Goal: Task Accomplishment & Management: Complete application form

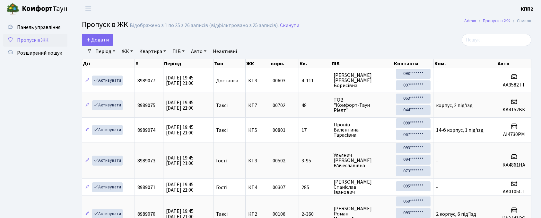
select select "25"
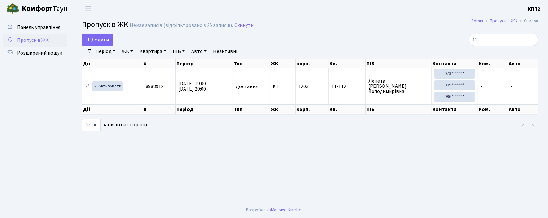
type input "1"
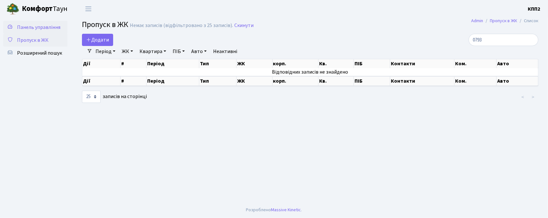
type input "0793"
click at [42, 24] on span "Панель управління" at bounding box center [38, 27] width 43 height 7
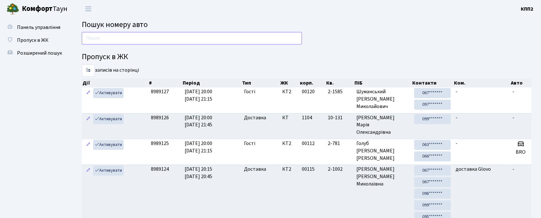
click at [149, 40] on input "text" at bounding box center [192, 38] width 220 height 12
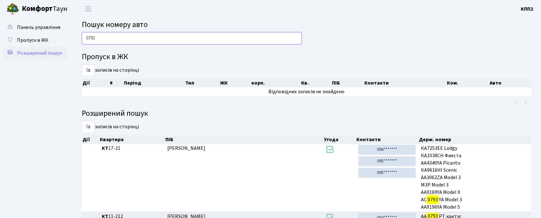
type input "0793"
drag, startPoint x: 32, startPoint y: 49, endPoint x: 31, endPoint y: 44, distance: 5.2
click at [31, 49] on span "Розширений пошук" at bounding box center [39, 52] width 45 height 7
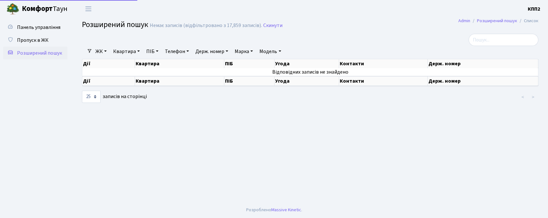
select select "25"
click at [31, 44] on link "Пропуск в ЖК" at bounding box center [35, 40] width 64 height 13
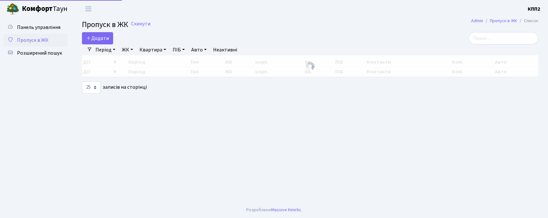
select select "25"
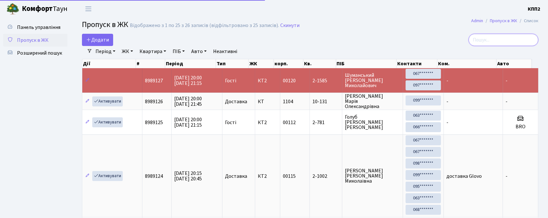
click at [491, 43] on input "search" at bounding box center [503, 40] width 70 height 12
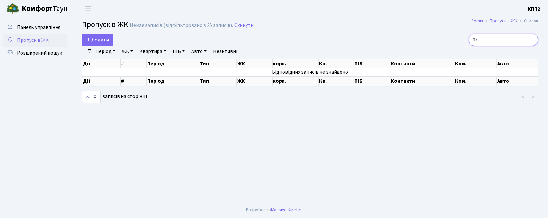
type input "0"
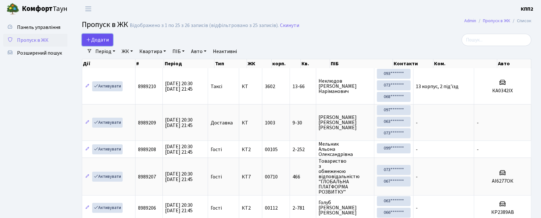
click at [94, 39] on span "Додати" at bounding box center [97, 39] width 23 height 7
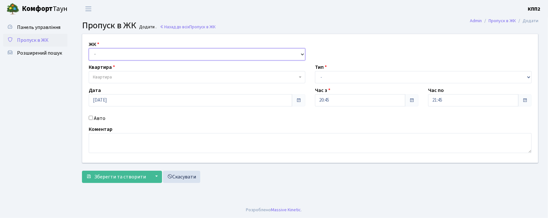
click at [110, 56] on select "- КТ, вул. Регенераторна, 4 КТ2, просп. Соборності, 17 КТ3, вул. Березнева, 16 …" at bounding box center [197, 54] width 216 height 12
select select "271"
click at [89, 48] on select "- КТ, вул. Регенераторна, 4 КТ2, просп. Соборності, 17 КТ3, вул. Березнева, 16 …" at bounding box center [197, 54] width 216 height 12
select select
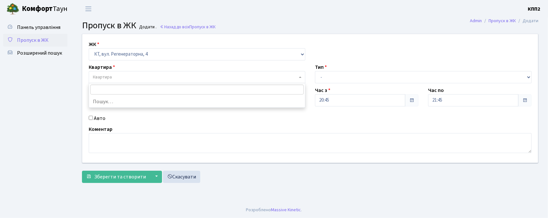
click at [125, 78] on span "Квартира" at bounding box center [195, 77] width 204 height 6
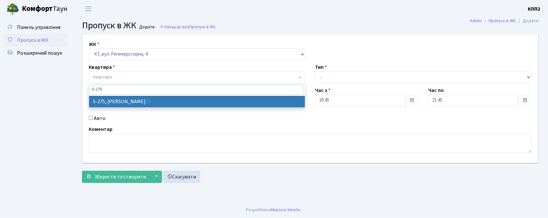
type input "5-275"
drag, startPoint x: 169, startPoint y: 105, endPoint x: 173, endPoint y: 102, distance: 5.5
select select "2286"
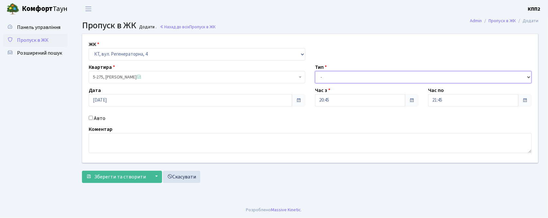
click at [317, 75] on select "- Доставка Таксі Гості Сервіс" at bounding box center [423, 77] width 216 height 12
select select "3"
click at [315, 71] on select "- Доставка Таксі Гості Сервіс" at bounding box center [423, 77] width 216 height 12
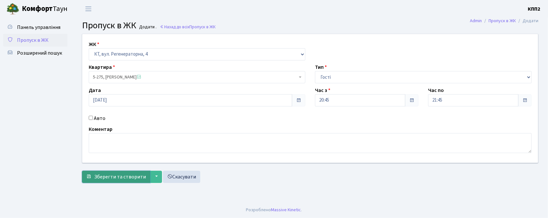
click at [103, 178] on span "Зберегти та створити" at bounding box center [120, 176] width 52 height 7
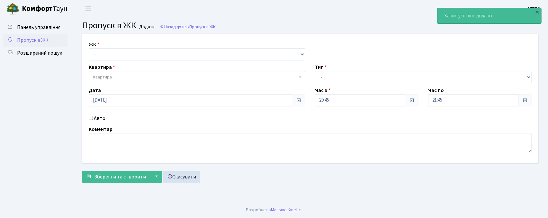
click at [22, 37] on span "Пропуск в ЖК" at bounding box center [32, 40] width 31 height 7
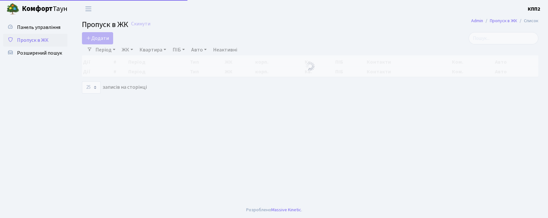
select select "25"
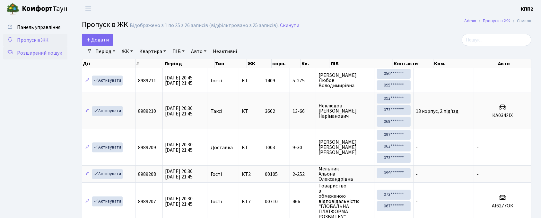
click at [26, 50] on span "Розширений пошук" at bounding box center [39, 52] width 45 height 7
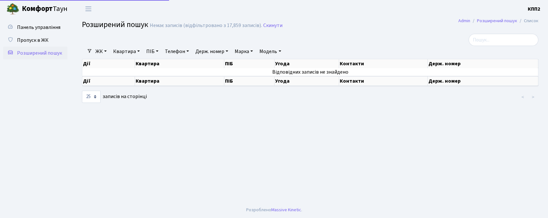
select select "25"
click at [128, 51] on link "Квартира" at bounding box center [126, 51] width 32 height 11
click at [132, 62] on input "text" at bounding box center [130, 64] width 38 height 12
type input "4-190"
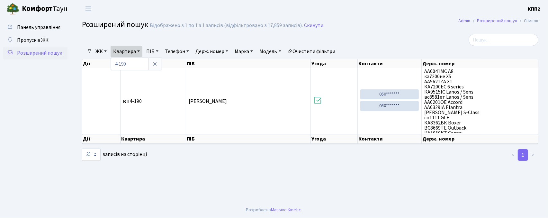
click at [33, 44] on link "Пропуск в ЖК" at bounding box center [35, 40] width 64 height 13
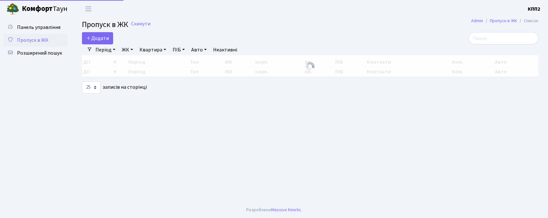
select select "25"
click at [34, 55] on span "Розширений пошук" at bounding box center [39, 52] width 45 height 7
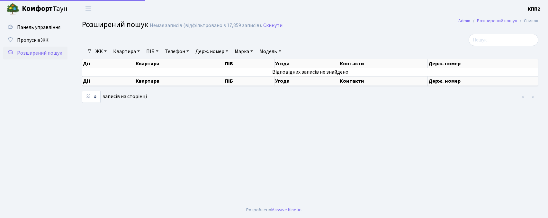
select select "25"
click at [130, 50] on link "Квартира" at bounding box center [126, 51] width 32 height 11
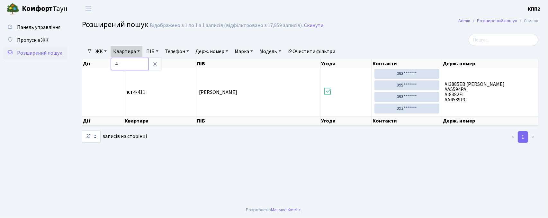
type input "4"
type input "5"
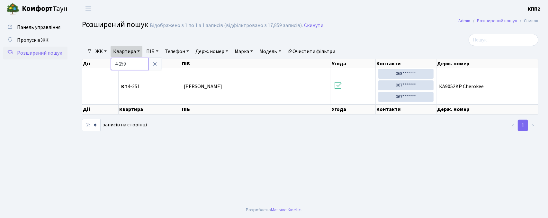
type input "4-259"
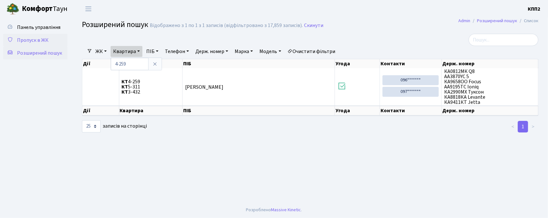
click at [28, 40] on span "Пропуск в ЖК" at bounding box center [32, 40] width 31 height 7
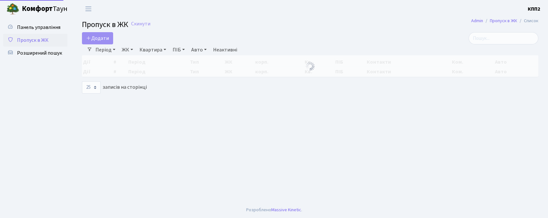
select select "25"
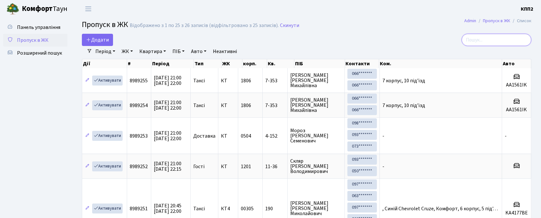
click at [513, 38] on input "search" at bounding box center [497, 40] width 70 height 12
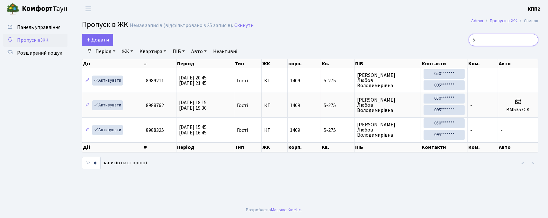
type input "5"
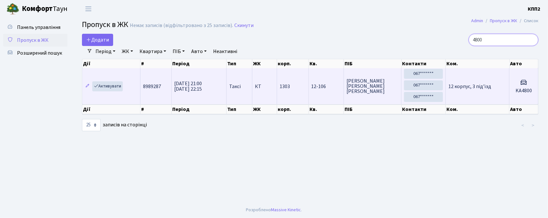
type input "4800"
click at [283, 80] on td "1303" at bounding box center [293, 86] width 32 height 36
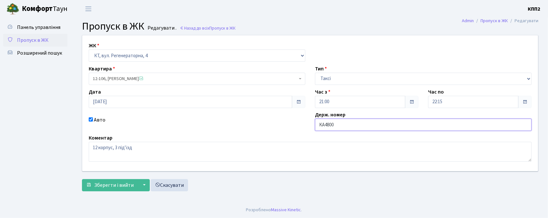
click at [373, 122] on input "KA4800" at bounding box center [423, 125] width 216 height 12
type input "KA4800МС"
click at [111, 184] on span "Зберегти і вийти" at bounding box center [114, 184] width 40 height 7
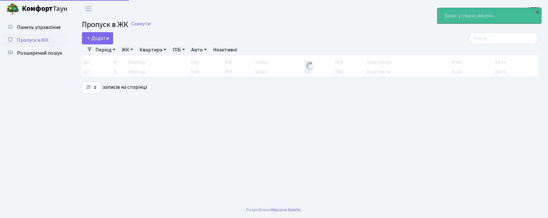
select select "25"
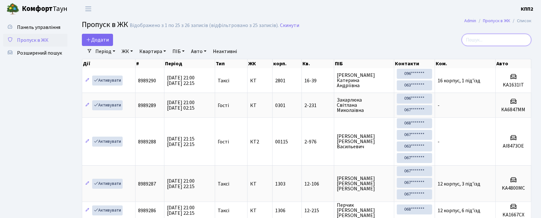
click at [492, 42] on input "search" at bounding box center [497, 40] width 70 height 12
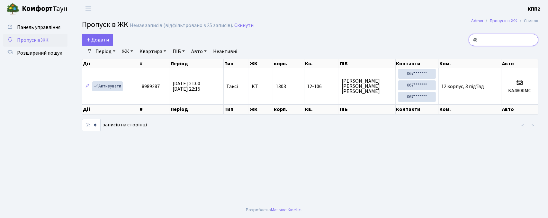
type input "4"
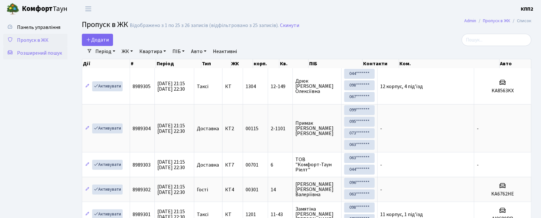
click at [51, 47] on link "Розширений пошук" at bounding box center [35, 53] width 64 height 13
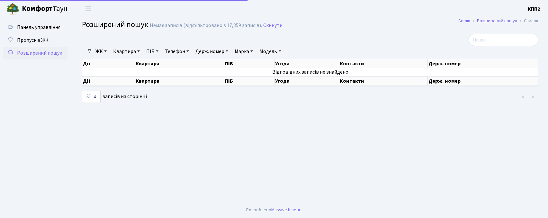
select select "25"
click at [129, 53] on link "Квартира" at bounding box center [126, 51] width 32 height 11
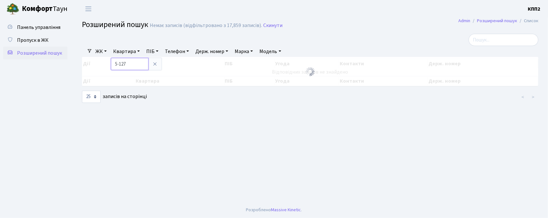
type input "5-127"
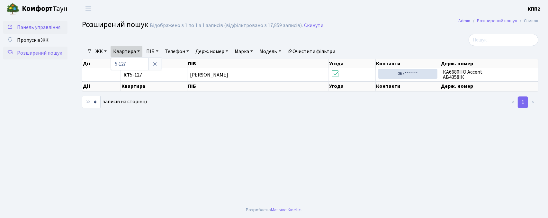
click at [43, 32] on link "Панель управління" at bounding box center [35, 27] width 64 height 13
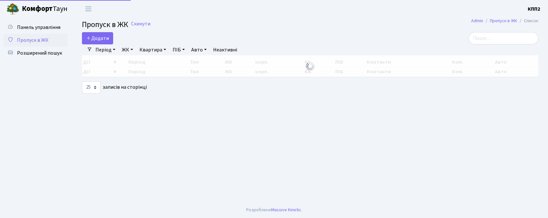
select select "25"
click at [94, 38] on span "Додати" at bounding box center [97, 38] width 23 height 7
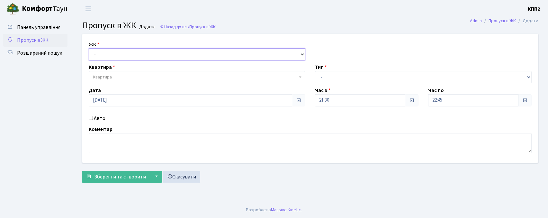
click at [104, 56] on select "- КТ, вул. Регенераторна, 4 КТ2, просп. [STREET_ADDRESS] [STREET_ADDRESS] [PERS…" at bounding box center [197, 54] width 216 height 12
select select "271"
click at [89, 48] on select "- КТ, вул. Регенераторна, 4 КТ2, просп. [STREET_ADDRESS] [STREET_ADDRESS] [PERS…" at bounding box center [197, 54] width 216 height 12
select select
click at [107, 79] on span "Квартира" at bounding box center [102, 77] width 19 height 6
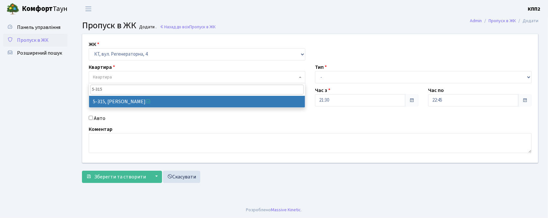
type input "5-315"
select select "2238"
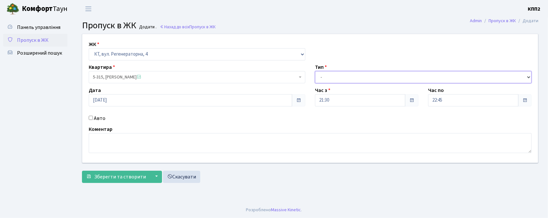
click at [352, 81] on select "- Доставка Таксі Гості Сервіс" at bounding box center [423, 77] width 216 height 12
select select "1"
click at [315, 71] on select "- Доставка Таксі Гості Сервіс" at bounding box center [423, 77] width 216 height 12
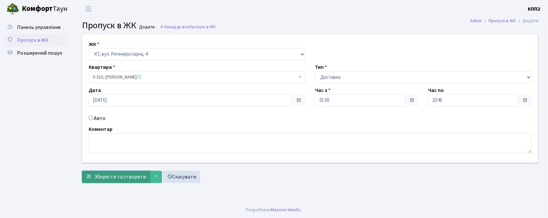
click at [114, 181] on button "Зберегти та створити" at bounding box center [116, 177] width 68 height 12
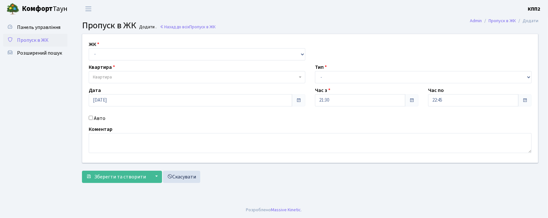
click at [36, 37] on span "Пропуск в ЖК" at bounding box center [32, 40] width 31 height 7
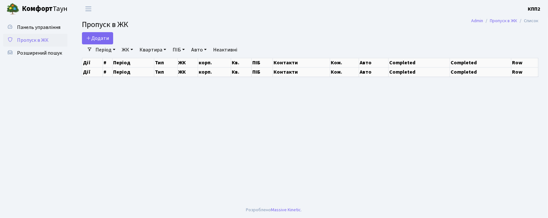
select select "25"
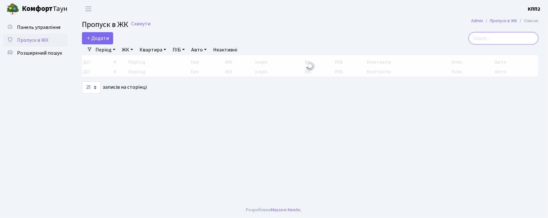
click at [488, 36] on input "search" at bounding box center [503, 38] width 70 height 12
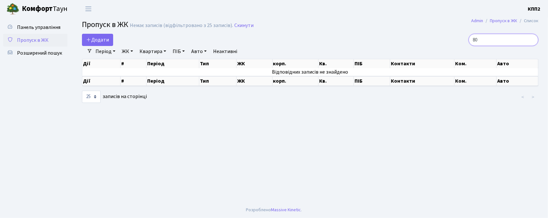
type input "8"
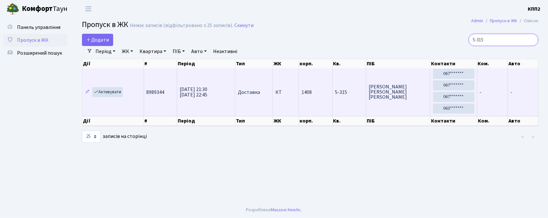
type input "5-315"
click at [311, 95] on span "1408" at bounding box center [306, 92] width 10 height 7
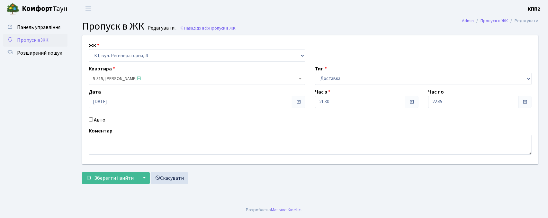
click at [90, 120] on input "Авто" at bounding box center [91, 119] width 4 height 4
checkbox input "true"
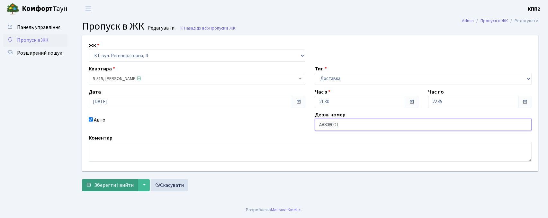
type input "AA8080OI"
click at [109, 184] on span "Зберегти і вийти" at bounding box center [114, 184] width 40 height 7
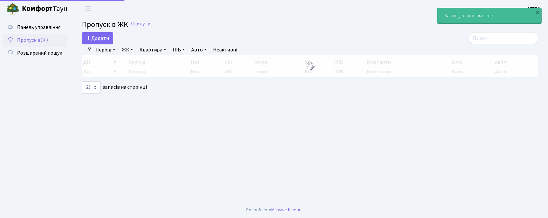
select select "25"
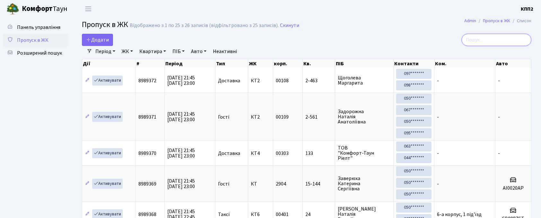
click at [509, 40] on input "search" at bounding box center [497, 40] width 70 height 12
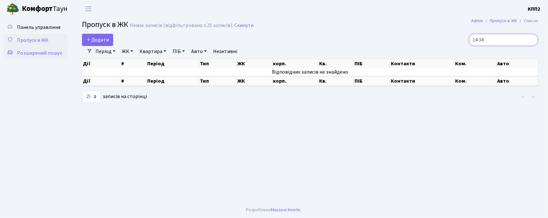
type input "14-34"
click at [31, 58] on link "Розширений пошук" at bounding box center [35, 53] width 64 height 13
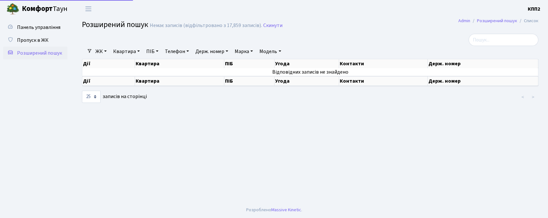
select select "25"
click at [128, 54] on link "Квартира" at bounding box center [126, 51] width 32 height 11
click at [128, 60] on input "text" at bounding box center [130, 64] width 38 height 12
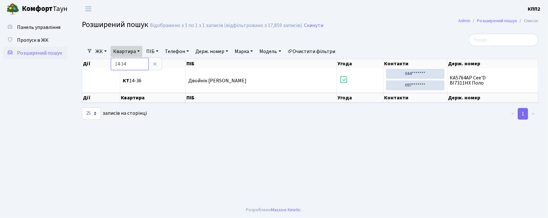
type input "14-34"
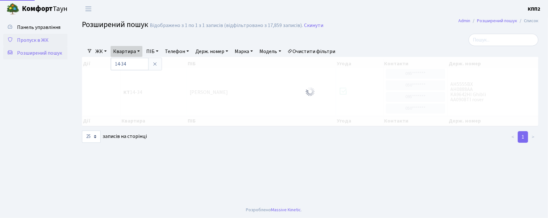
click at [31, 37] on span "Пропуск в ЖК" at bounding box center [32, 40] width 31 height 7
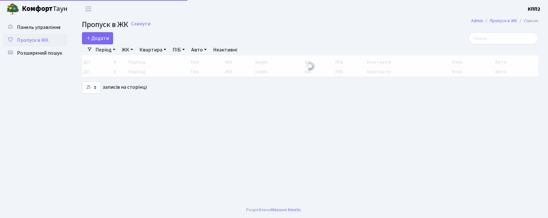
select select "25"
click at [97, 38] on span "Додати" at bounding box center [97, 38] width 23 height 7
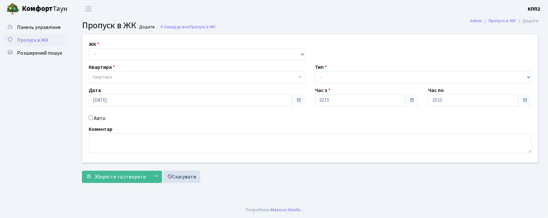
click at [112, 47] on div "ЖК - КТ, вул. Регенераторна, 4 КТ2, просп. [STREET_ADDRESS] [STREET_ADDRESS] [P…" at bounding box center [197, 50] width 226 height 20
click at [107, 62] on div "ЖК - КТ, вул. Регенераторна, 4 КТ2, просп. Соборності, 17 КТ3, вул. Березнева, …" at bounding box center [309, 98] width 465 height 128
click at [107, 58] on select "- КТ, вул. Регенераторна, 4 КТ2, просп. Соборності, 17 КТ3, вул. Березнева, 16 …" at bounding box center [197, 54] width 216 height 12
select select "302"
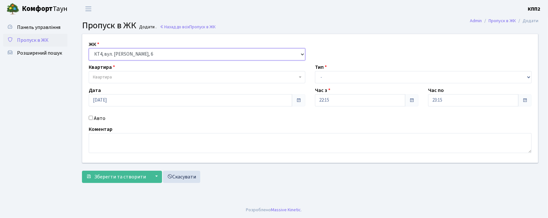
click at [89, 48] on select "- КТ, вул. Регенераторна, 4 КТ2, просп. Соборності, 17 КТ3, вул. Березнева, 16 …" at bounding box center [197, 54] width 216 height 12
select select
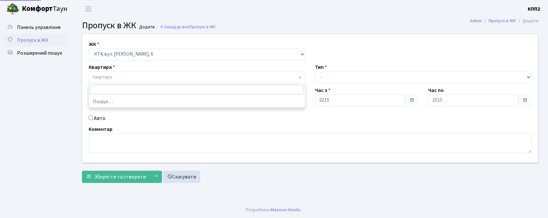
click at [103, 71] on span "Квартира" at bounding box center [197, 77] width 216 height 12
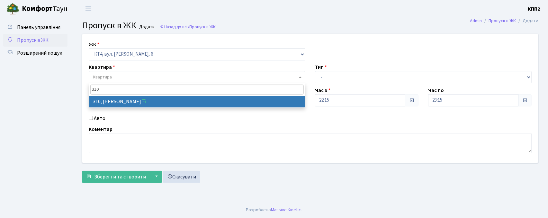
type input "310"
select select "17021"
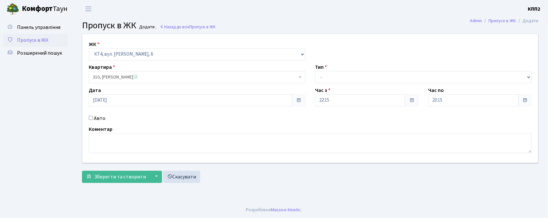
click at [91, 118] on input "Авто" at bounding box center [91, 118] width 4 height 4
checkbox input "true"
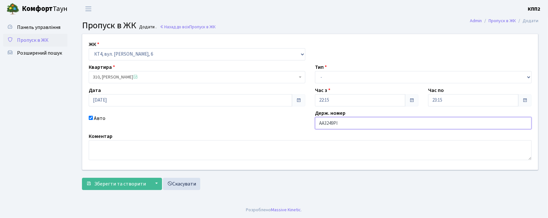
type input "AA3249PI"
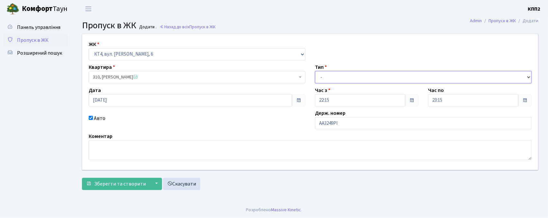
drag, startPoint x: 350, startPoint y: 74, endPoint x: 350, endPoint y: 80, distance: 5.8
click at [350, 74] on select "- Доставка Таксі Гості Сервіс" at bounding box center [423, 77] width 216 height 12
select select "3"
click at [315, 71] on select "- Доставка Таксі Гості Сервіс" at bounding box center [423, 77] width 216 height 12
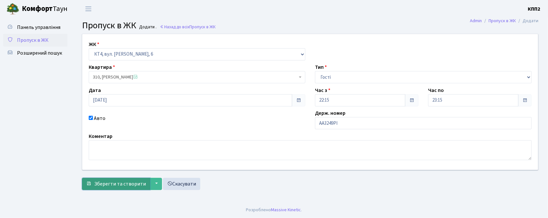
click at [103, 180] on span "Зберегти та створити" at bounding box center [120, 183] width 52 height 7
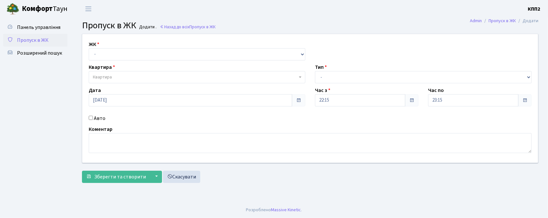
click at [35, 37] on span "Пропуск в ЖК" at bounding box center [32, 40] width 31 height 7
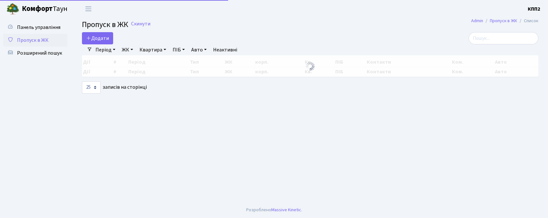
select select "25"
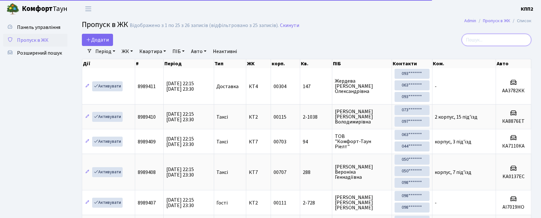
click at [484, 36] on input "search" at bounding box center [497, 40] width 70 height 12
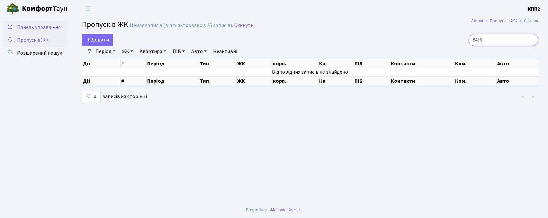
type input "8436"
click at [26, 29] on span "Панель управління" at bounding box center [38, 27] width 43 height 7
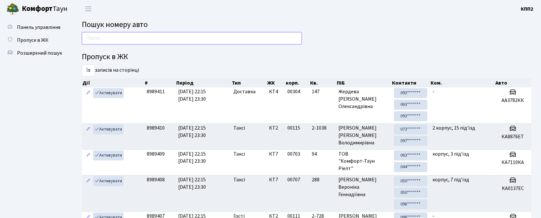
click at [193, 38] on input "text" at bounding box center [192, 38] width 220 height 12
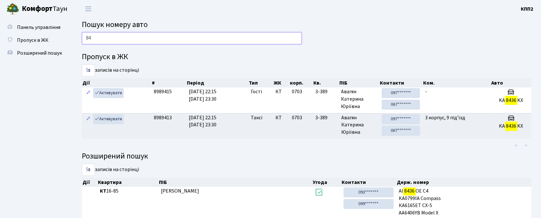
type input "8"
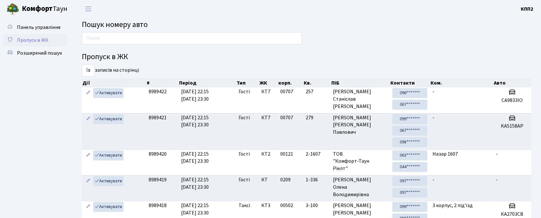
click at [22, 37] on span "Пропуск в ЖК" at bounding box center [32, 40] width 31 height 7
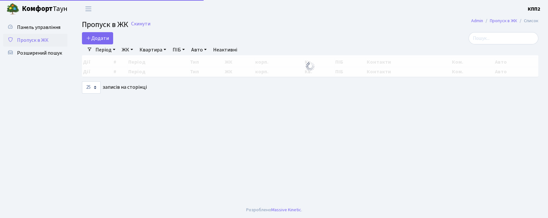
select select "25"
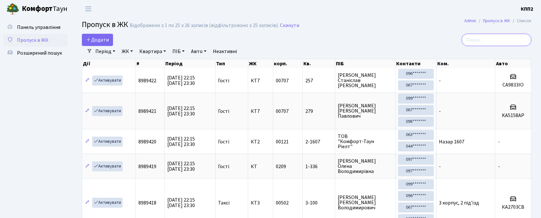
click at [515, 46] on input "search" at bounding box center [497, 40] width 70 height 12
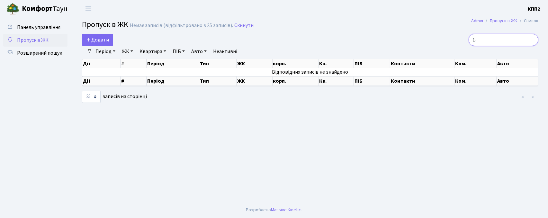
type input "1"
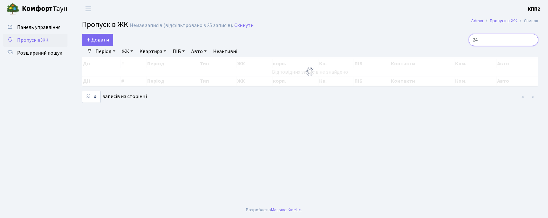
type input "2"
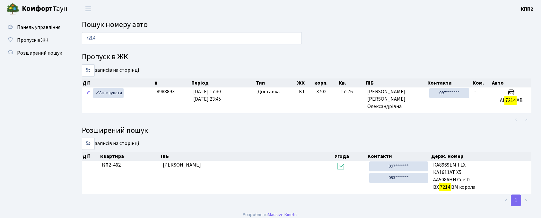
scroll to position [4, 0]
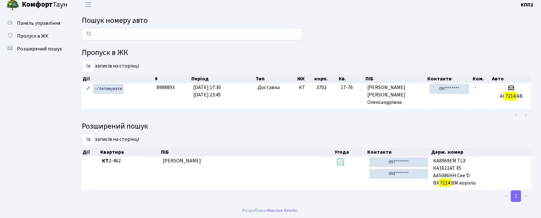
type input "7"
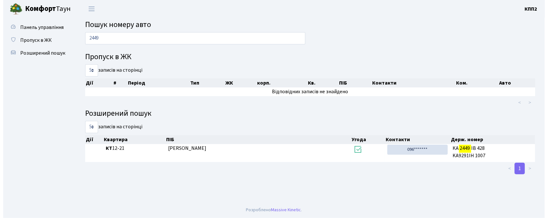
scroll to position [0, 0]
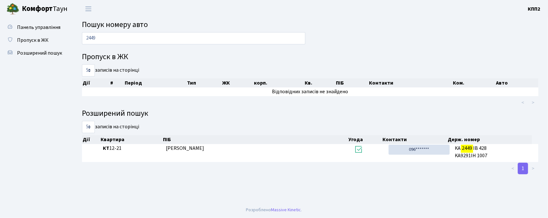
type input "2449"
